Goal: Information Seeking & Learning: Learn about a topic

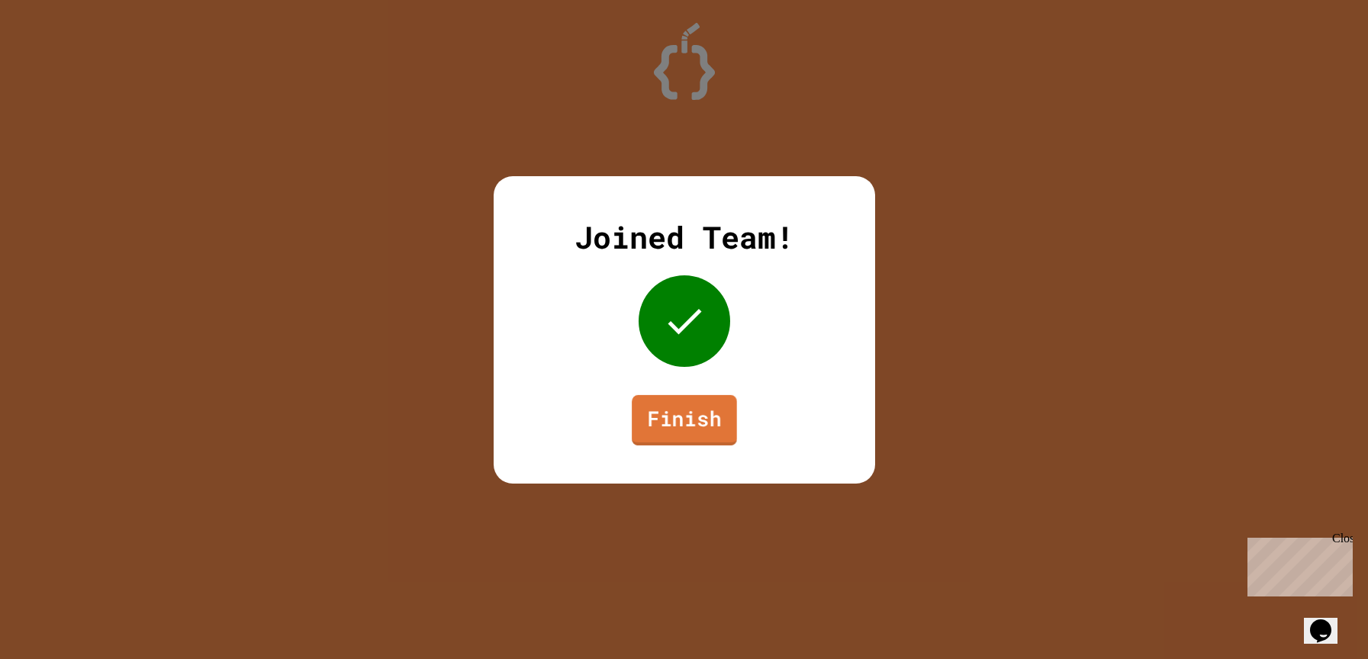
click at [690, 423] on link "Finish" at bounding box center [684, 419] width 105 height 50
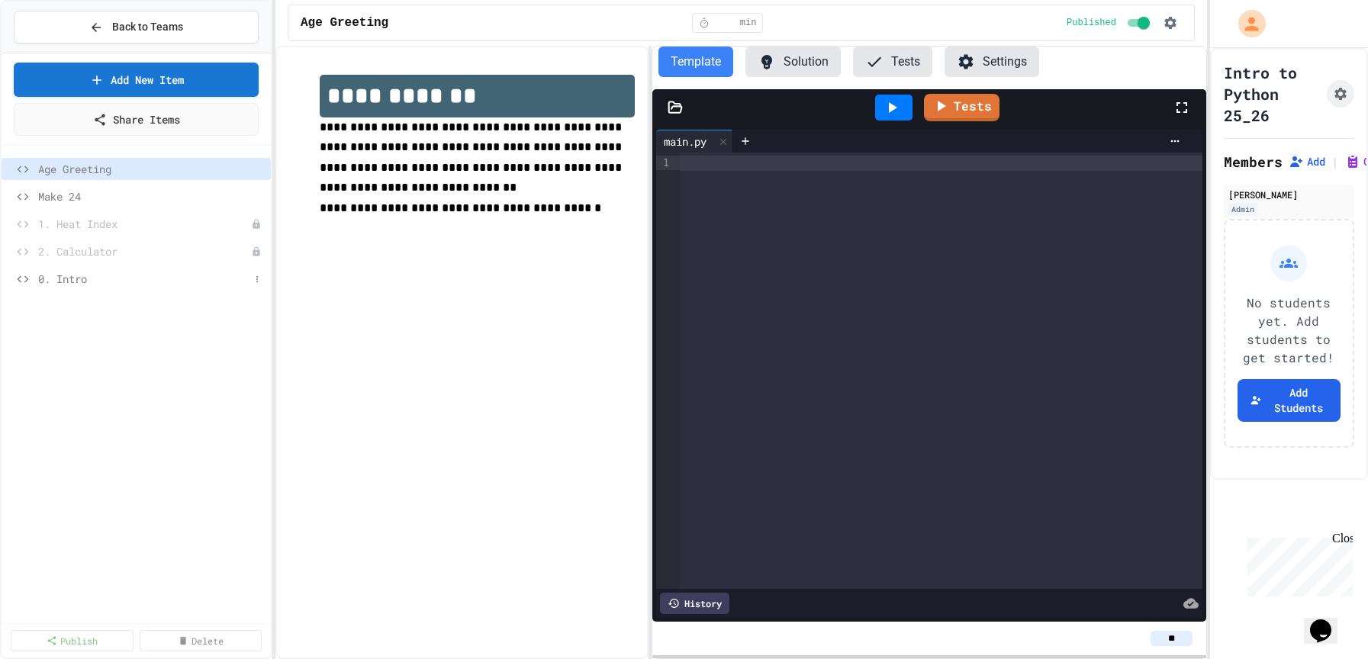
click at [60, 278] on span "0. Intro" at bounding box center [143, 279] width 211 height 16
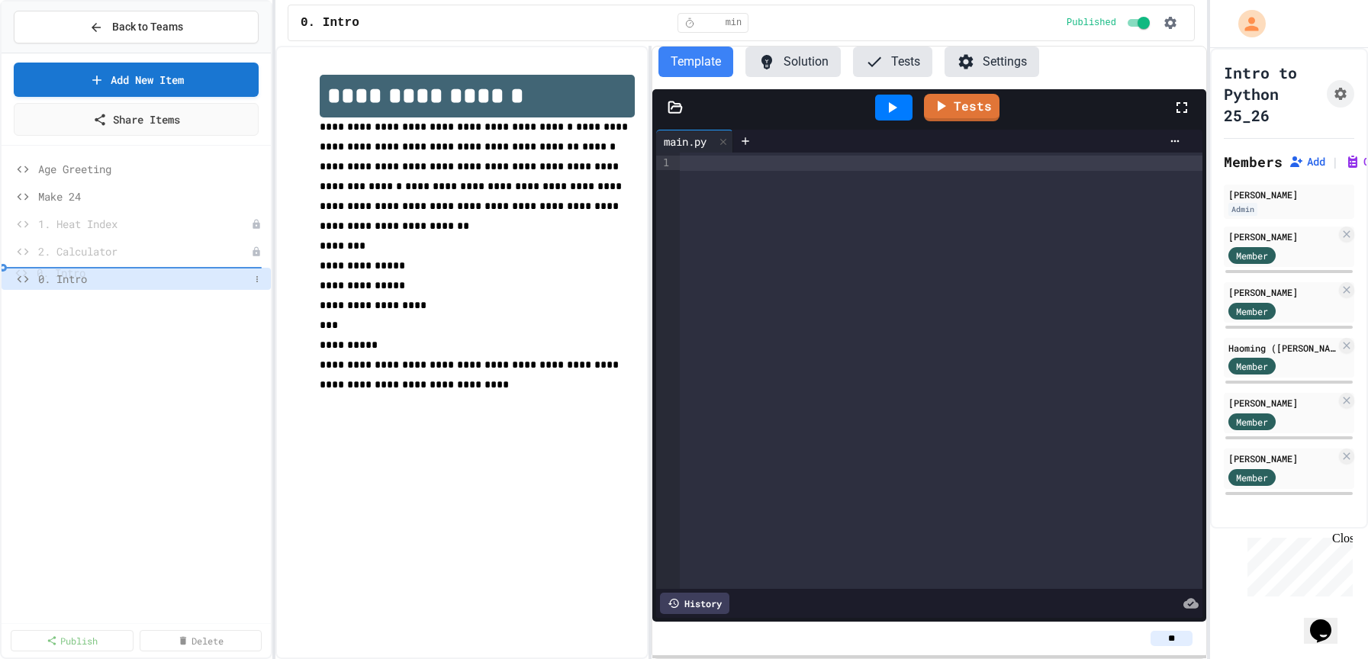
click at [48, 322] on div "Age Greeting Make 24 1. Heat Index 2. Calculator 0. Intro" at bounding box center [136, 384] width 269 height 465
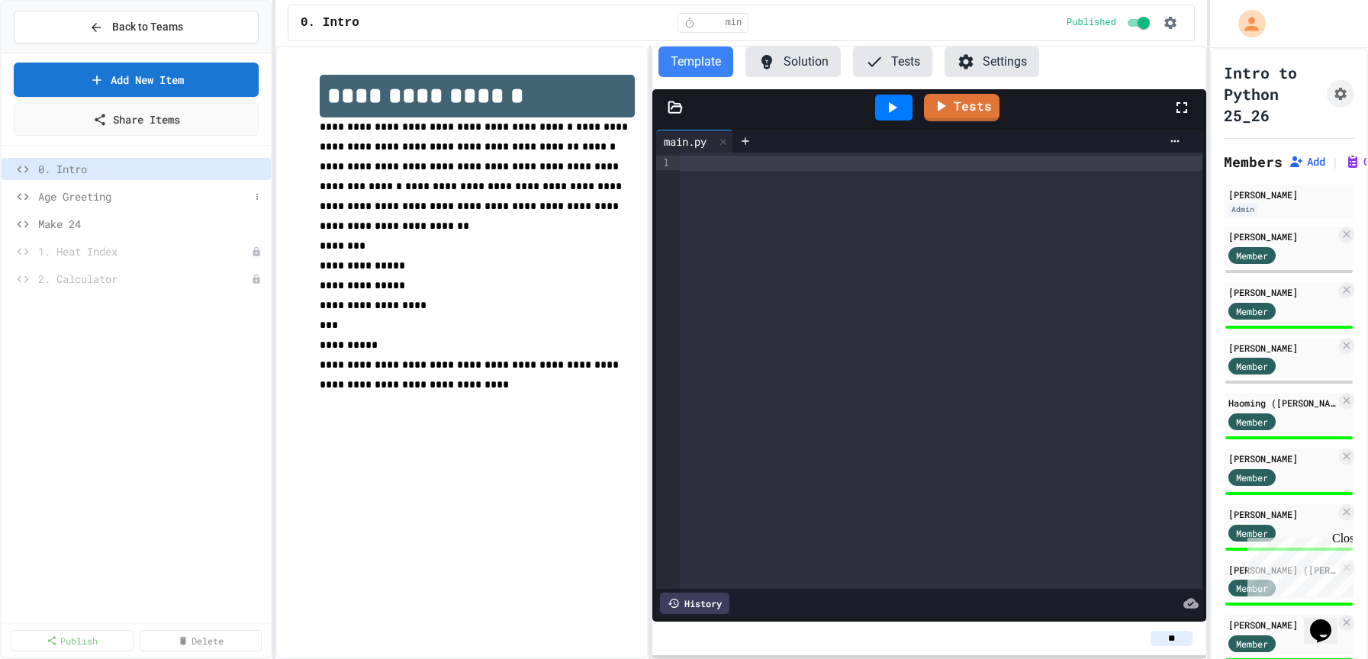
click at [186, 191] on span "Age Greeting" at bounding box center [143, 196] width 211 height 16
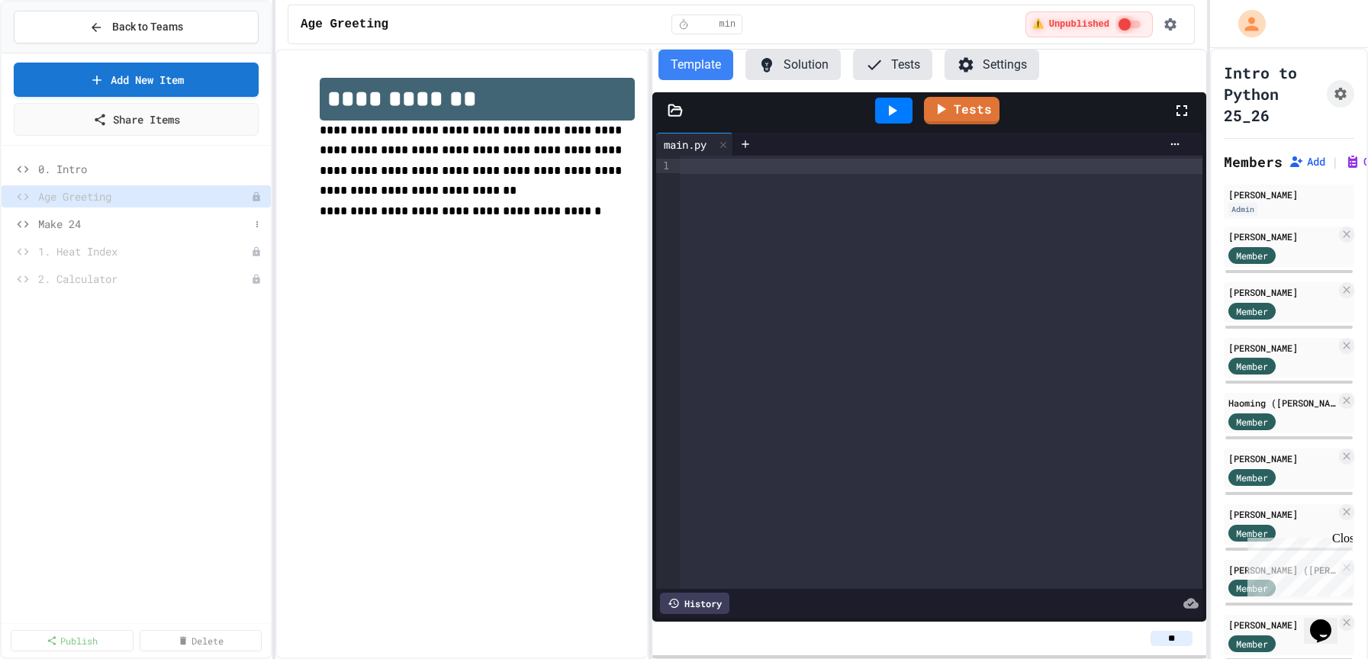
click at [216, 218] on span "Make 24" at bounding box center [143, 224] width 211 height 16
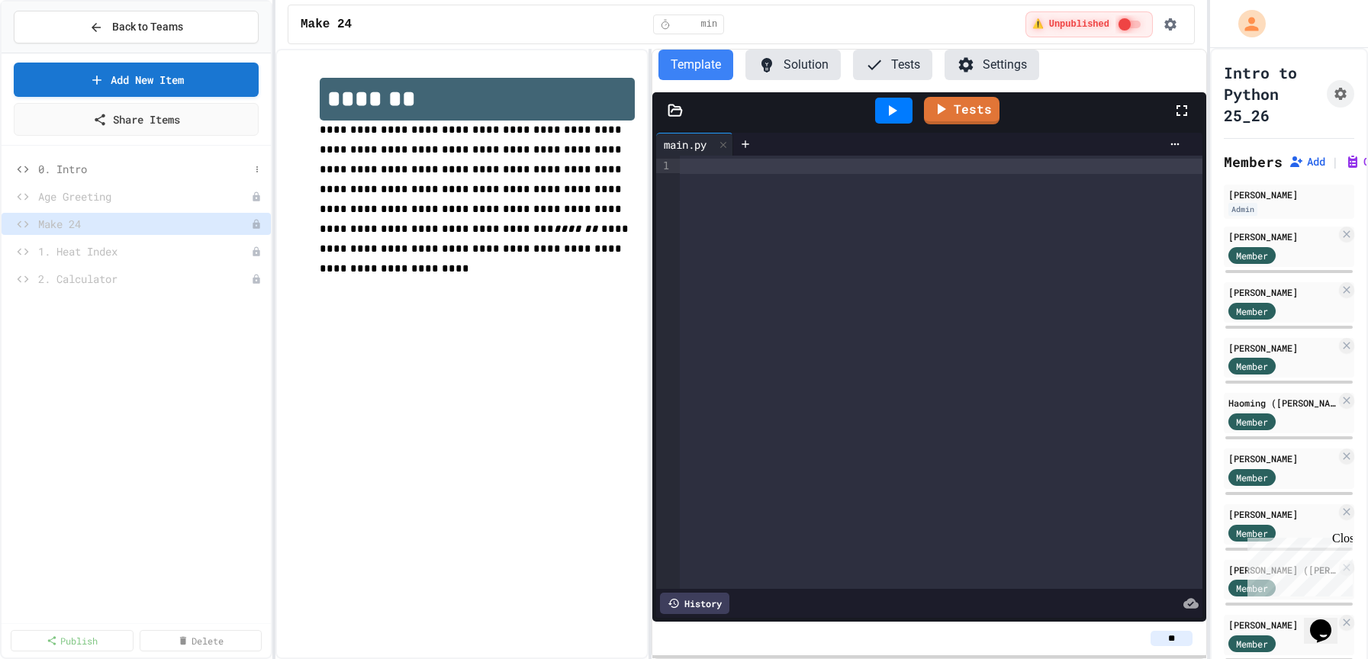
click at [83, 163] on span "0. Intro" at bounding box center [143, 169] width 211 height 16
